Goal: Transaction & Acquisition: Purchase product/service

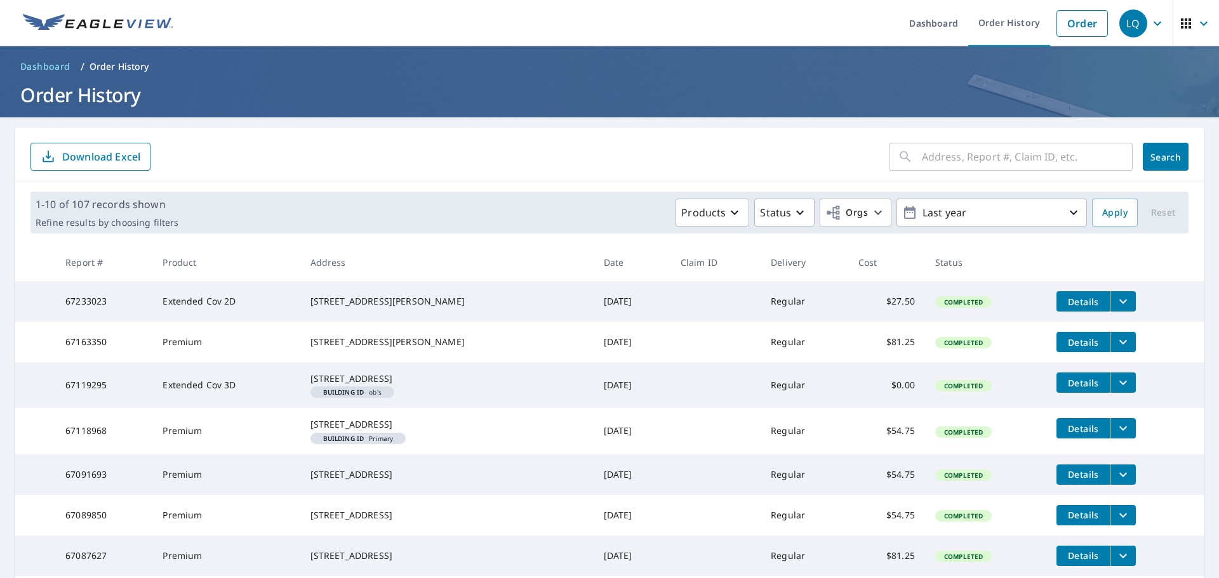
click at [922, 161] on input "text" at bounding box center [1027, 157] width 211 height 36
type input "[STREET_ADDRESS]"
click button "Search" at bounding box center [1165, 157] width 46 height 28
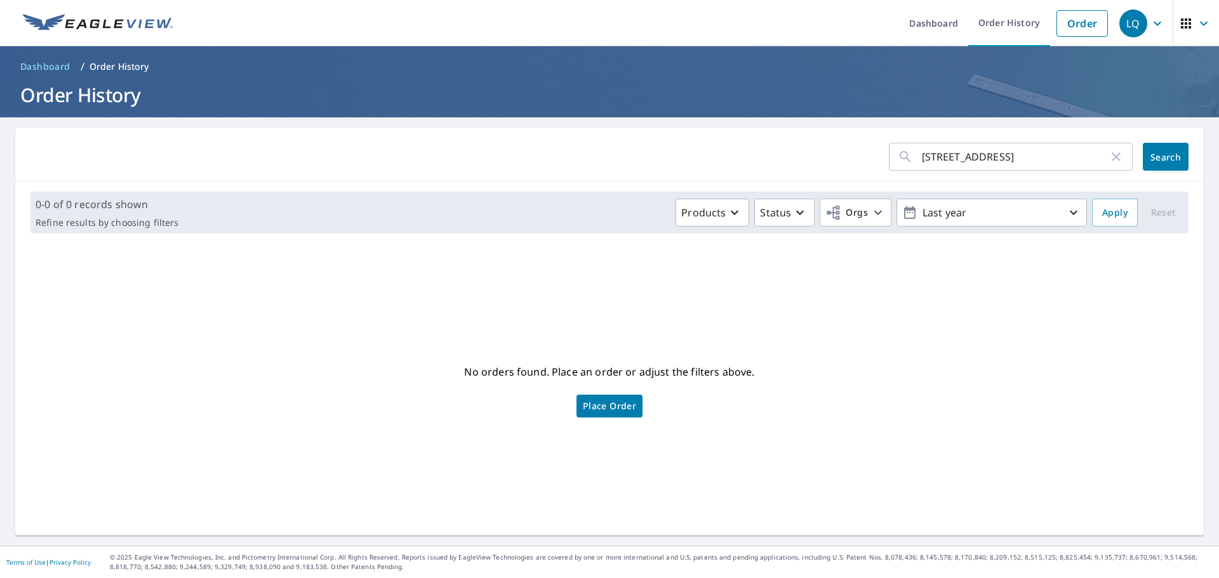
click at [1018, 156] on input "[STREET_ADDRESS]" at bounding box center [1015, 157] width 187 height 36
type input "[STREET_ADDRESS][PERSON_NAME]"
click button "Search" at bounding box center [1165, 157] width 46 height 28
click at [1073, 20] on link "Order" at bounding box center [1081, 23] width 51 height 27
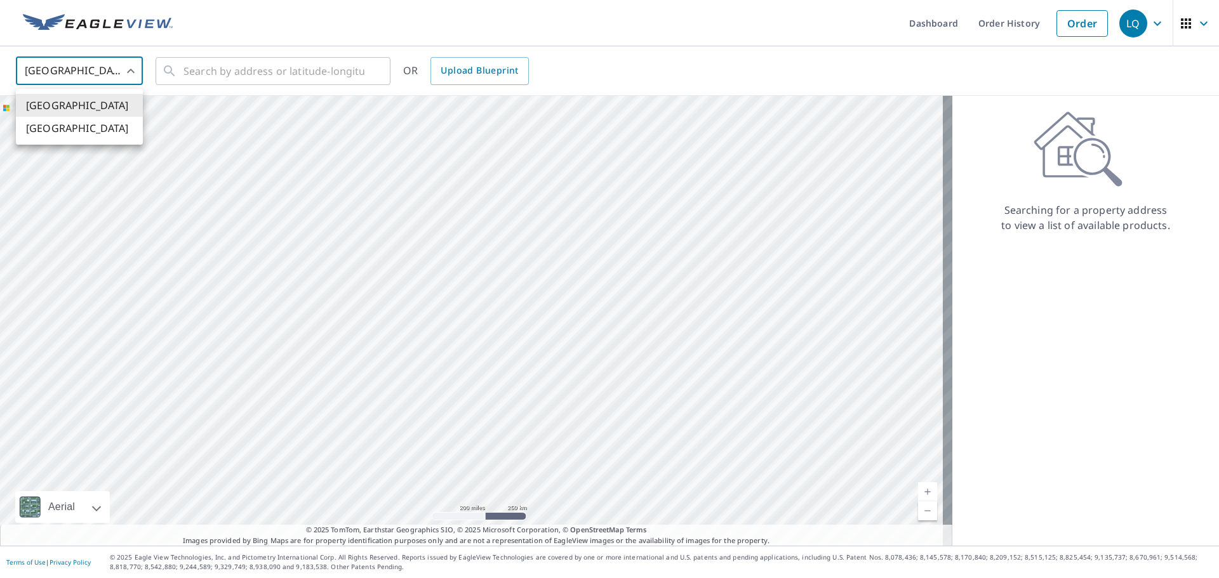
click at [131, 68] on body "LQ LQ Dashboard Order History Order LQ [GEOGRAPHIC_DATA] US ​ ​ OR Upload Bluep…" at bounding box center [609, 289] width 1219 height 578
click at [67, 124] on li "[GEOGRAPHIC_DATA]" at bounding box center [79, 128] width 127 height 23
type input "CA"
click at [286, 70] on input "text" at bounding box center [273, 71] width 181 height 36
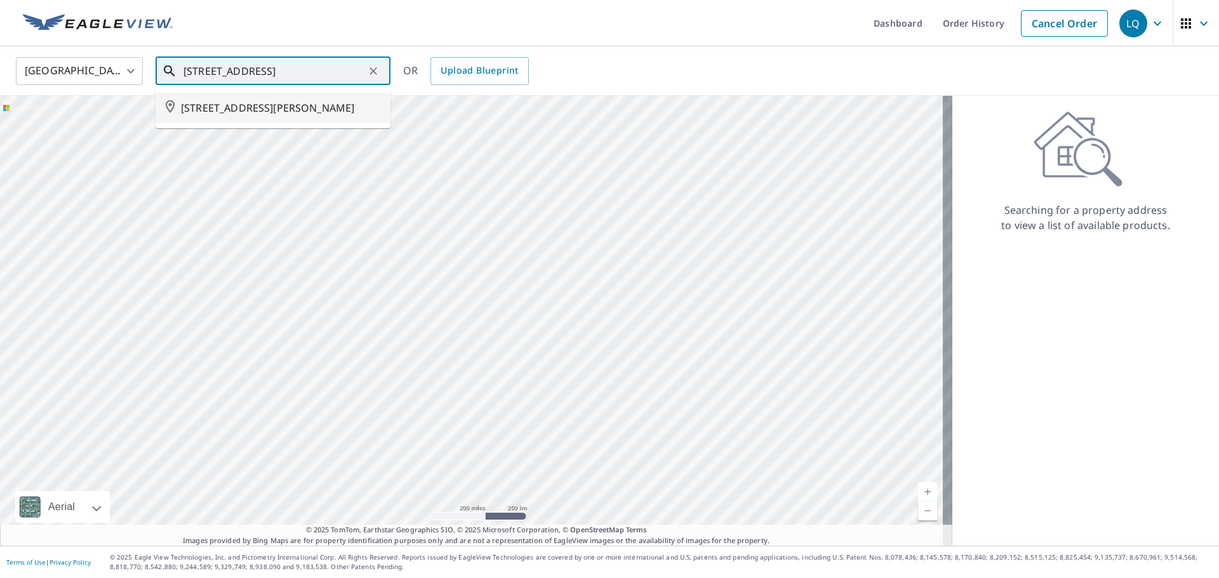
click at [259, 110] on span "[STREET_ADDRESS][PERSON_NAME]" at bounding box center [280, 107] width 199 height 15
type input "[STREET_ADDRESS][PERSON_NAME]"
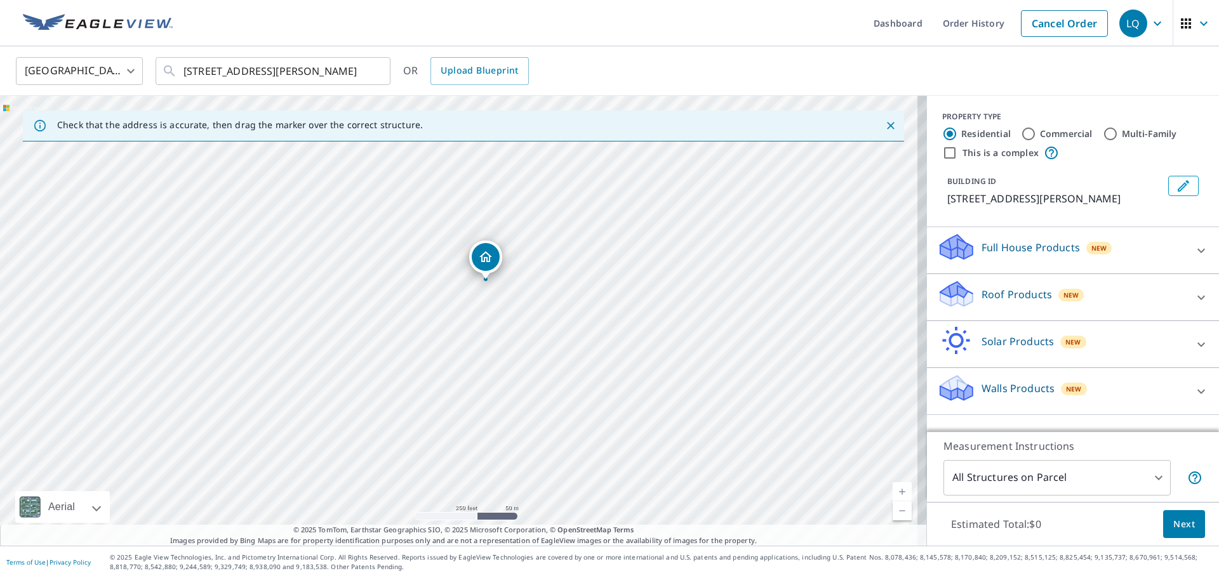
drag, startPoint x: 459, startPoint y: 295, endPoint x: 486, endPoint y: 256, distance: 47.5
drag, startPoint x: 432, startPoint y: 385, endPoint x: 319, endPoint y: 420, distance: 118.1
click at [317, 420] on div "[STREET_ADDRESS][PERSON_NAME]" at bounding box center [463, 321] width 927 height 450
drag, startPoint x: 433, startPoint y: 186, endPoint x: 421, endPoint y: 242, distance: 57.8
click at [421, 242] on div "[STREET_ADDRESS][PERSON_NAME]" at bounding box center [463, 321] width 927 height 450
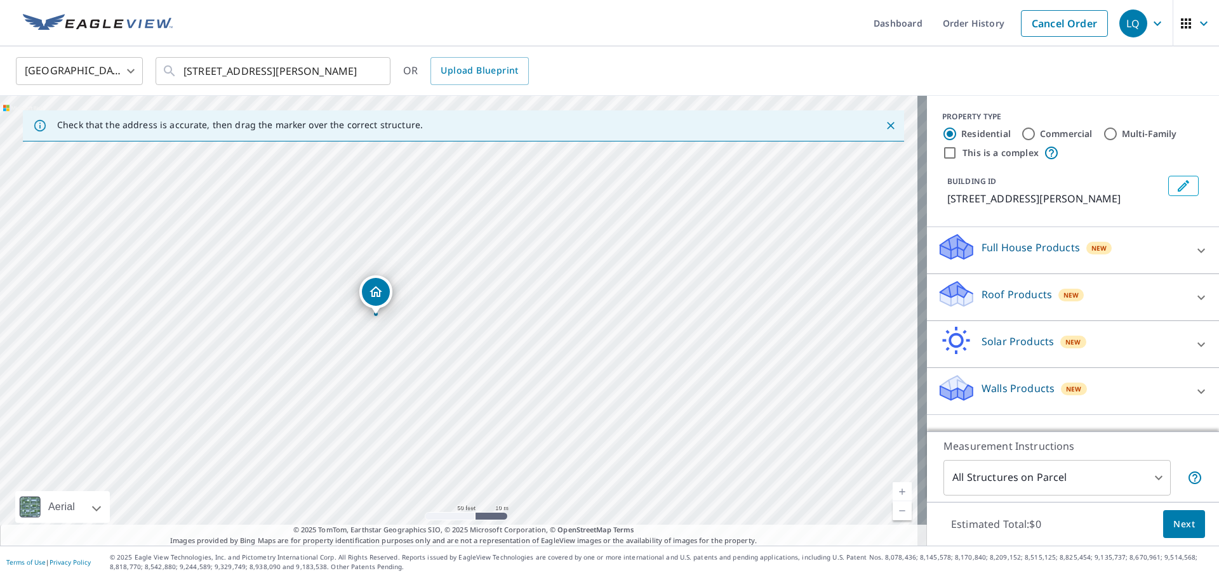
drag, startPoint x: 476, startPoint y: 172, endPoint x: 377, endPoint y: 289, distance: 153.1
click at [1194, 305] on icon at bounding box center [1200, 297] width 15 height 15
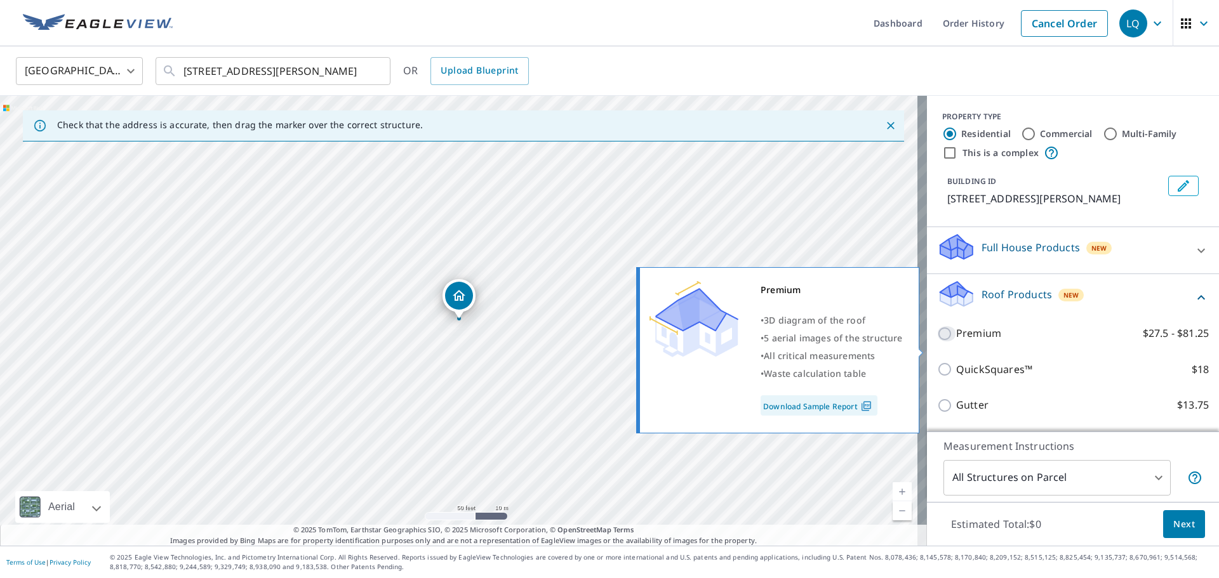
click at [937, 341] on input "Premium $27.5 - $81.25" at bounding box center [946, 333] width 19 height 15
checkbox input "true"
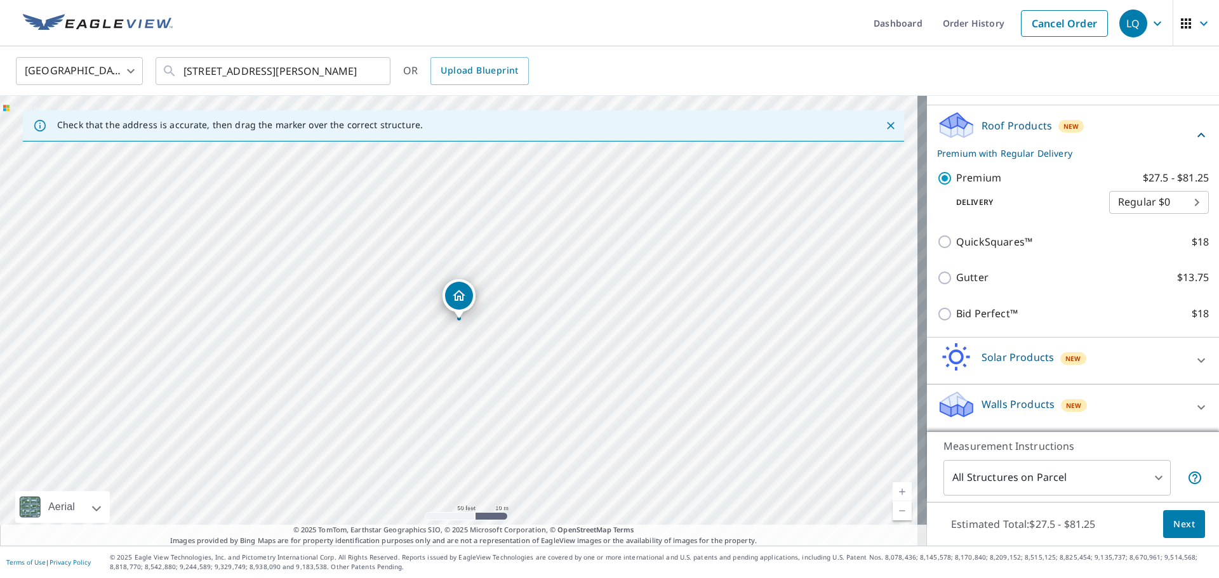
scroll to position [184, 0]
click at [1178, 527] on span "Next" at bounding box center [1184, 525] width 22 height 16
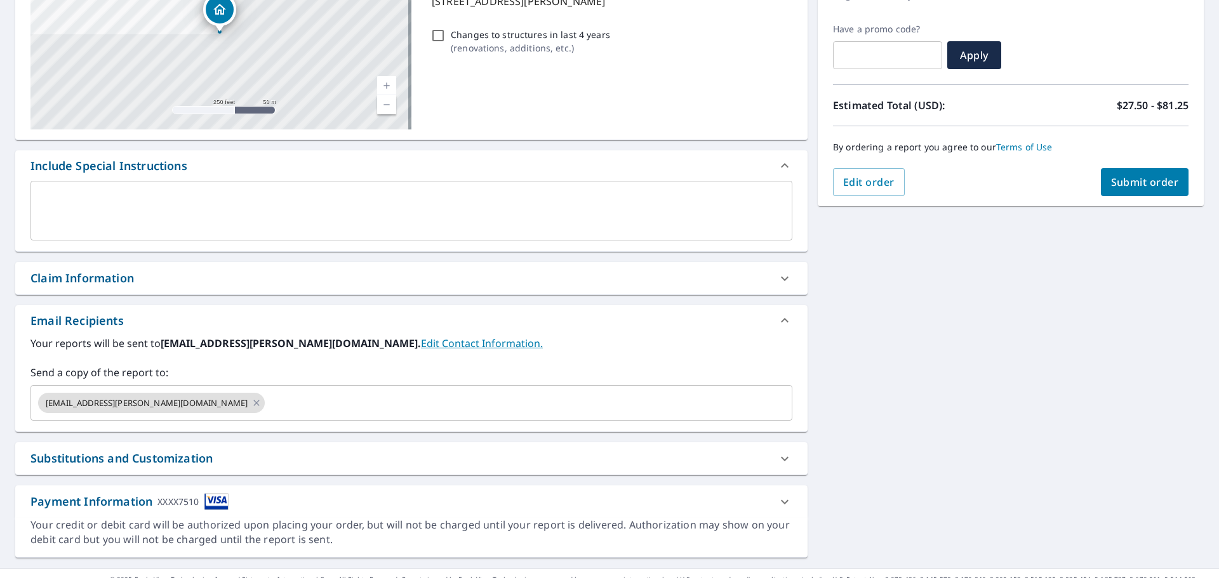
scroll to position [221, 0]
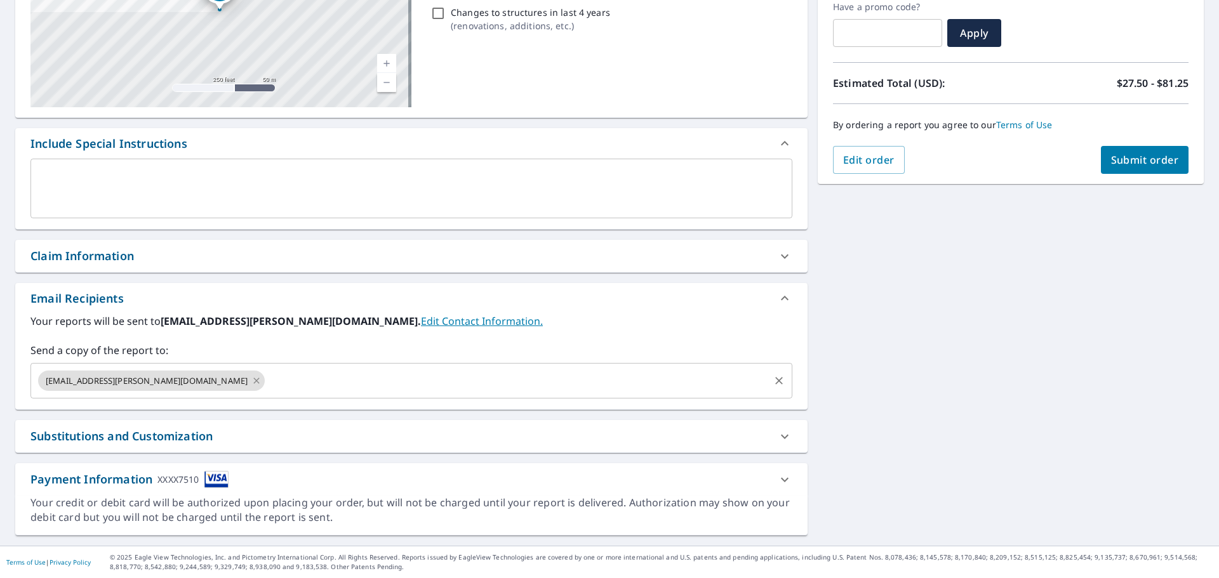
click at [251, 380] on icon at bounding box center [256, 381] width 10 height 14
click at [171, 380] on input "text" at bounding box center [401, 381] width 731 height 24
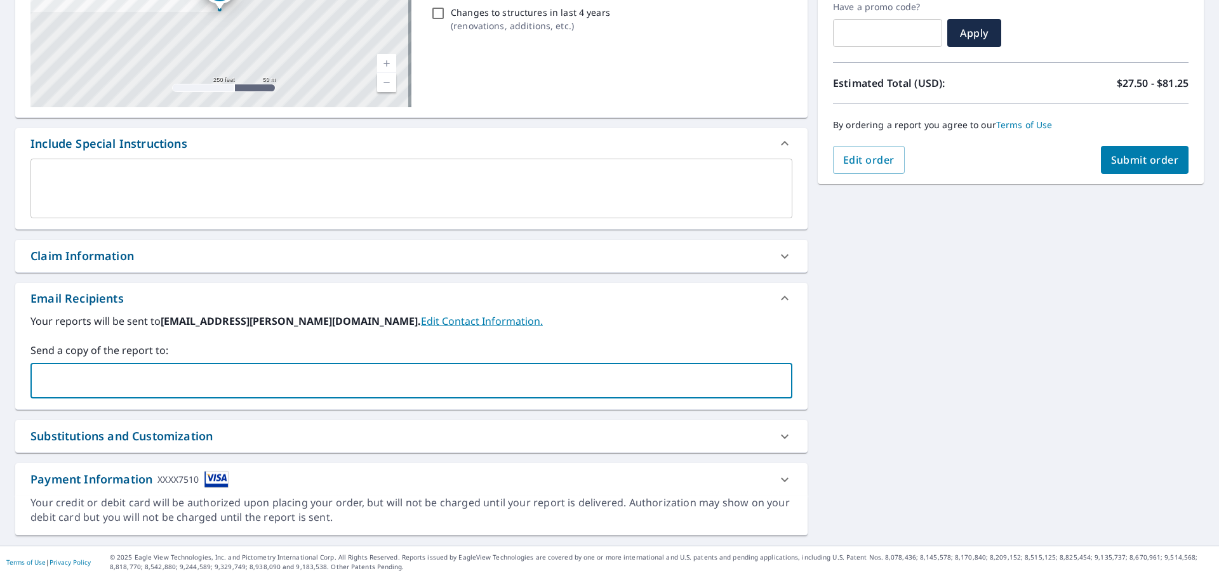
type input "[EMAIL_ADDRESS][PERSON_NAME][DOMAIN_NAME]"
click at [1151, 151] on button "Submit order" at bounding box center [1145, 160] width 88 height 28
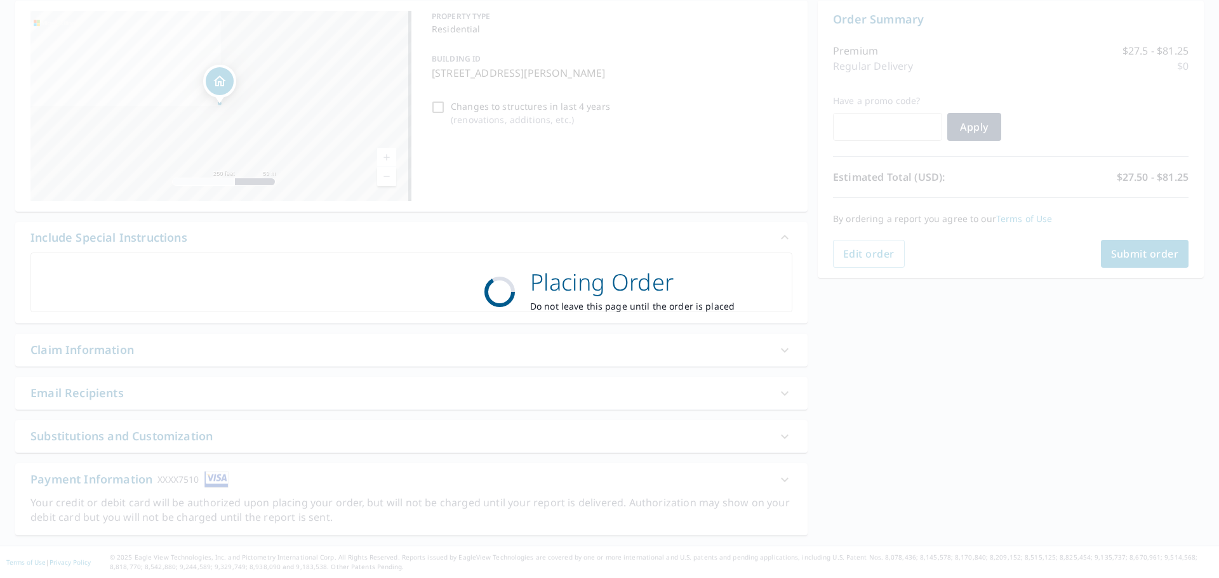
scroll to position [127, 0]
